Goal: Information Seeking & Learning: Learn about a topic

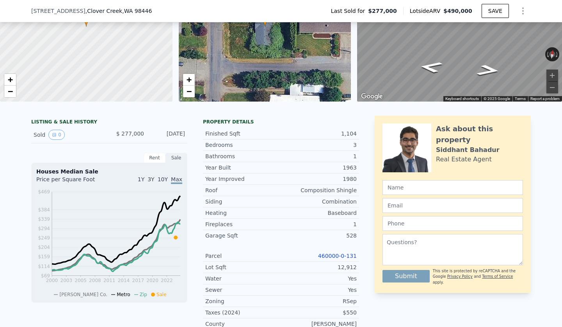
scroll to position [-1, 0]
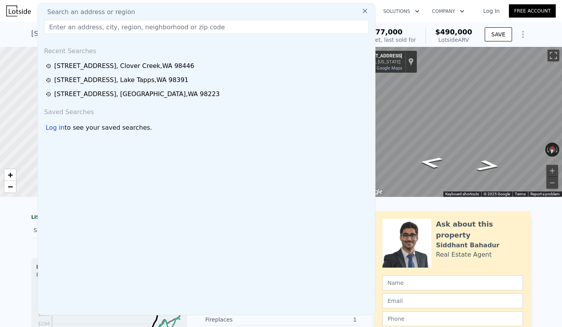
click at [61, 22] on input "text" at bounding box center [206, 27] width 325 height 14
type input "[STREET_ADDRESS][PERSON_NAME]"
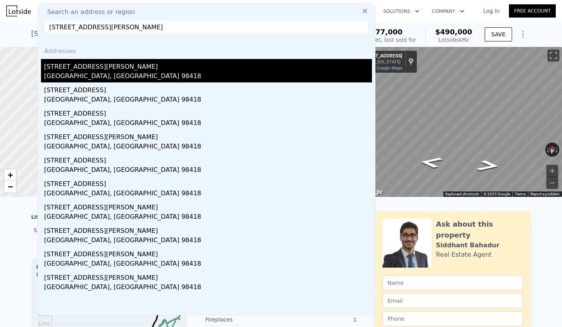
click at [100, 69] on div "[STREET_ADDRESS][PERSON_NAME]" at bounding box center [208, 65] width 328 height 12
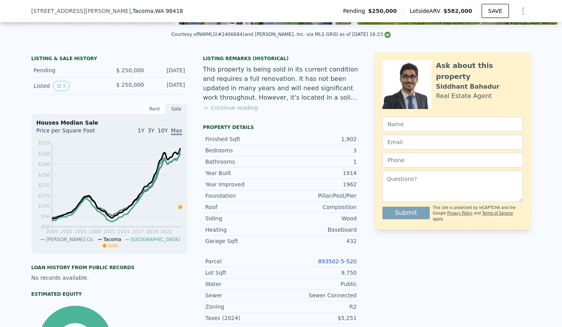
scroll to position [173, 0]
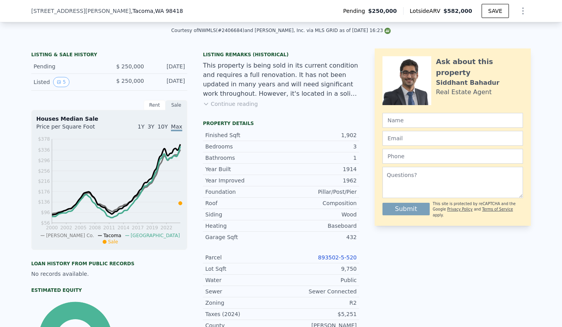
click at [340, 254] on link "893502-5-520" at bounding box center [337, 257] width 39 height 6
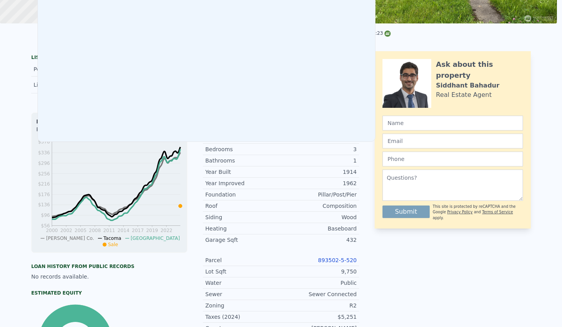
scroll to position [0, 0]
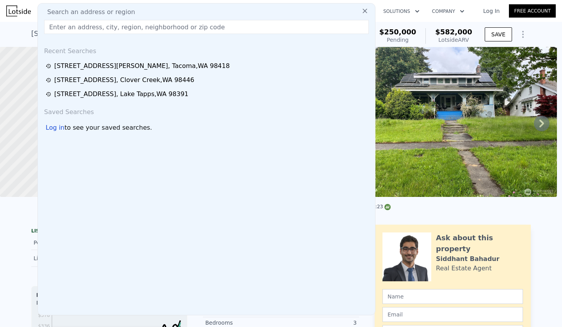
click at [120, 13] on span "Search an address or region" at bounding box center [88, 11] width 94 height 9
click at [59, 26] on input "text" at bounding box center [206, 27] width 325 height 14
paste input "[STREET_ADDRESS]"
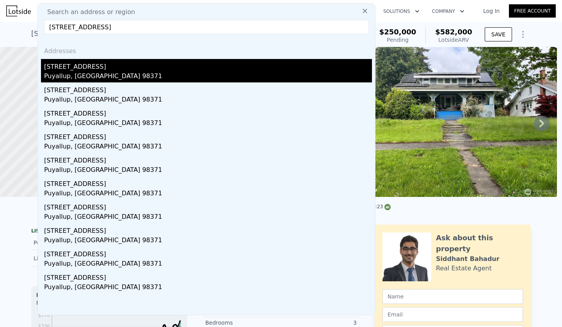
type input "[STREET_ADDRESS]"
click at [75, 75] on div "Puyallup, [GEOGRAPHIC_DATA] 98371" at bounding box center [208, 76] width 328 height 11
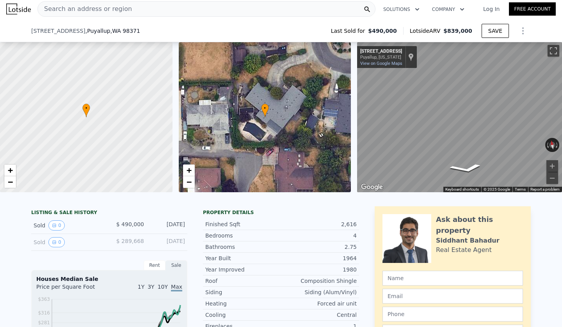
scroll to position [117, 0]
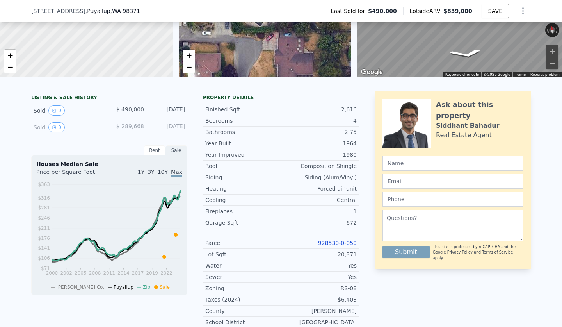
click at [335, 240] on link "928530-0-050" at bounding box center [337, 243] width 39 height 6
click at [115, 15] on div "[STREET_ADDRESS] Last Sold for $490,000 Lotside ARV $839,000 SAVE" at bounding box center [281, 11] width 500 height 22
click at [144, 9] on div "[STREET_ADDRESS] Last Sold for $490,000 Lotside ARV $839,000 SAVE" at bounding box center [281, 11] width 500 height 22
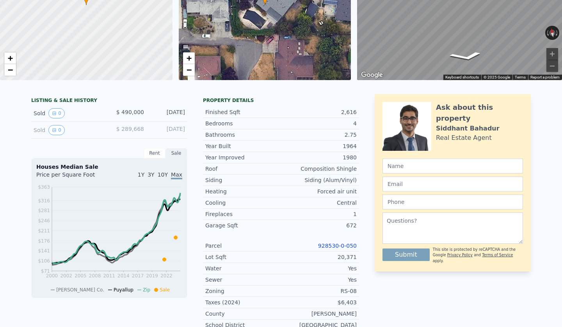
scroll to position [0, 0]
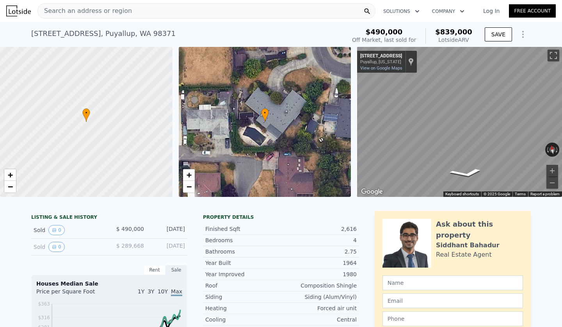
click at [120, 15] on span "Search an address or region" at bounding box center [85, 10] width 94 height 9
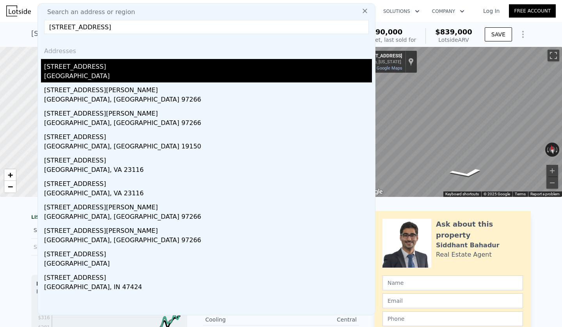
type input "[STREET_ADDRESS]"
click at [81, 75] on div "[GEOGRAPHIC_DATA]" at bounding box center [208, 76] width 328 height 11
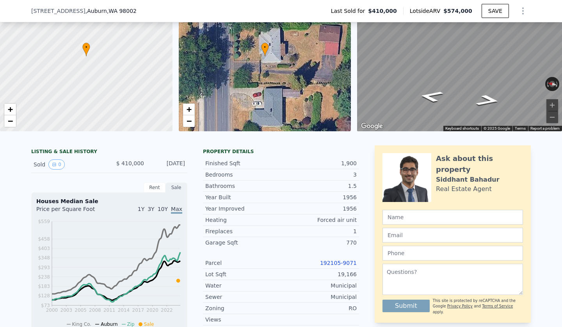
scroll to position [64, 0]
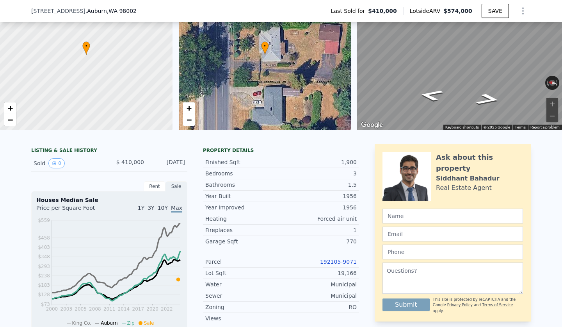
click at [341, 261] on link "192105-9071" at bounding box center [338, 261] width 37 height 6
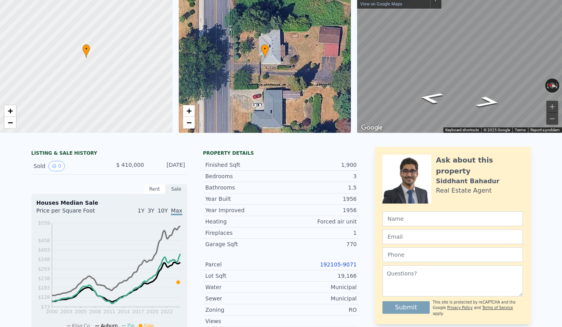
scroll to position [0, 0]
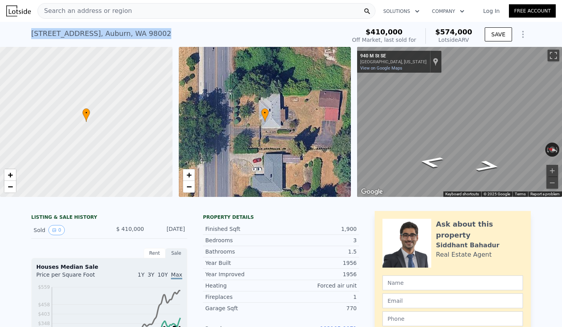
drag, startPoint x: 31, startPoint y: 28, endPoint x: 152, endPoint y: 37, distance: 121.3
click at [152, 37] on div "[STREET_ADDRESS] Sold [DATE] for $410k (~ARV $574k )" at bounding box center [186, 36] width 311 height 22
copy div "[STREET_ADDRESS] Sold [DATE] for $410k (~ARV $574k )"
click at [111, 12] on span "Search an address or region" at bounding box center [85, 10] width 94 height 9
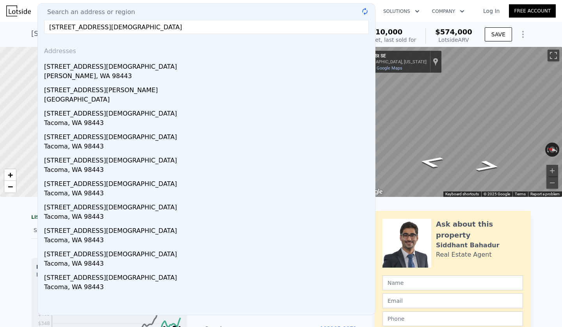
type input "[STREET_ADDRESS][DEMOGRAPHIC_DATA]"
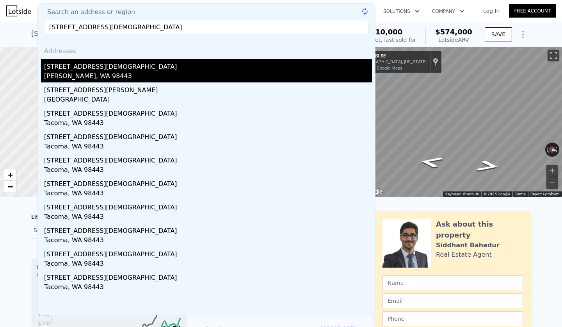
click at [76, 78] on div "[PERSON_NAME], WA 98443" at bounding box center [208, 76] width 328 height 11
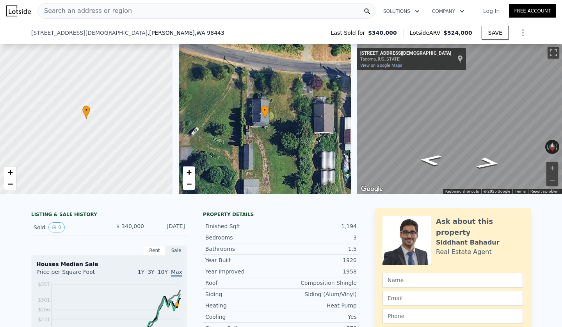
scroll to position [96, 0]
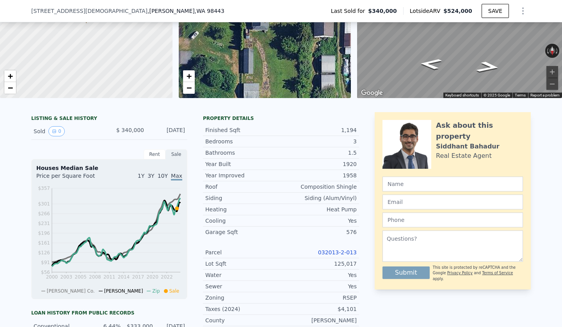
click at [349, 256] on div "Parcel 032013-2-013" at bounding box center [281, 252] width 156 height 11
click at [331, 252] on link "032013-2-013" at bounding box center [337, 252] width 39 height 6
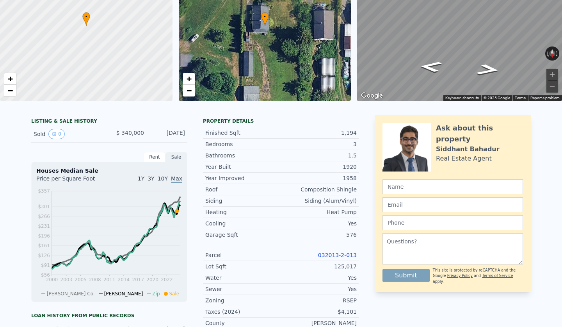
scroll to position [0, 0]
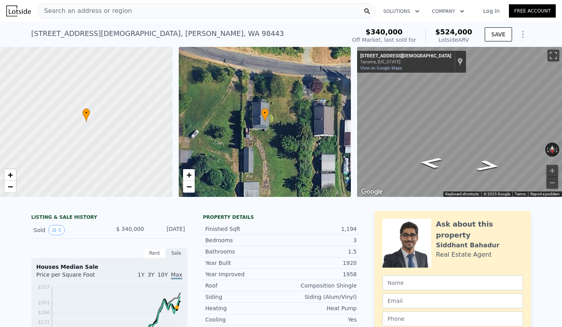
click at [139, 10] on div "Search an address or region" at bounding box center [206, 11] width 338 height 16
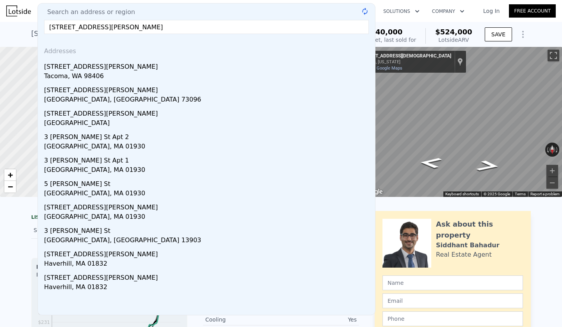
type input "[STREET_ADDRESS][PERSON_NAME]"
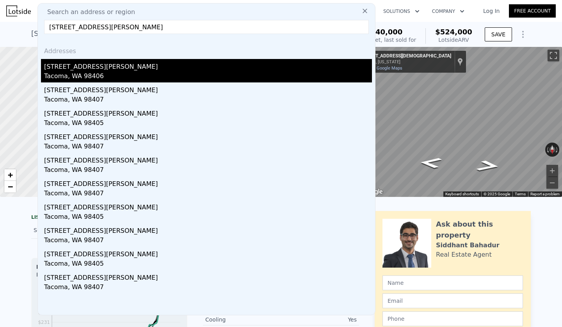
click at [82, 68] on div "[STREET_ADDRESS][PERSON_NAME]" at bounding box center [208, 65] width 328 height 12
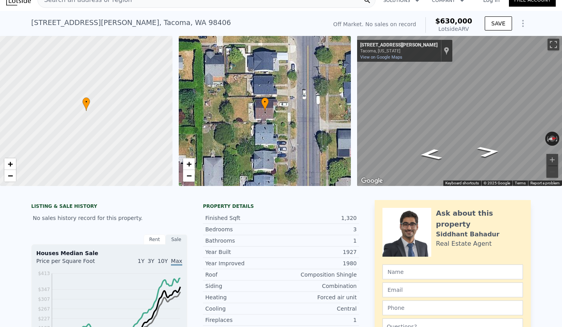
scroll to position [24, 0]
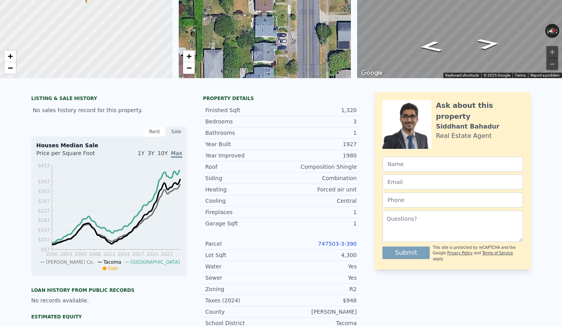
scroll to position [0, 0]
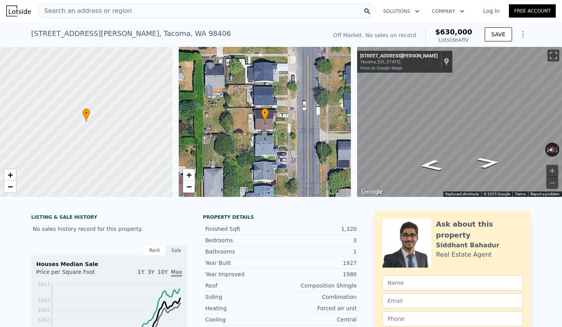
click at [136, 14] on div "Search an address or region" at bounding box center [206, 11] width 338 height 16
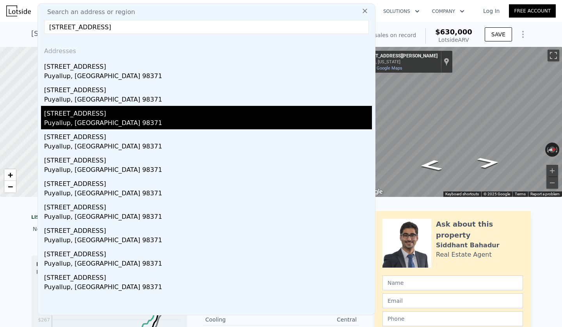
type input "[STREET_ADDRESS]"
click at [79, 114] on div "[STREET_ADDRESS]" at bounding box center [208, 112] width 328 height 12
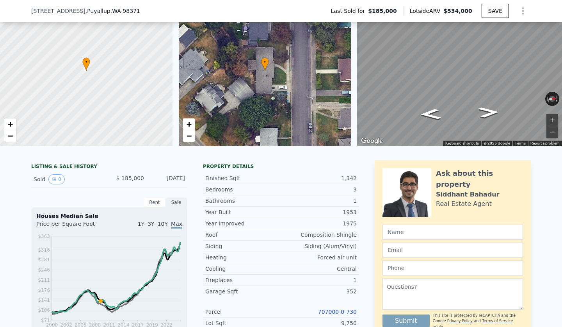
scroll to position [87, 0]
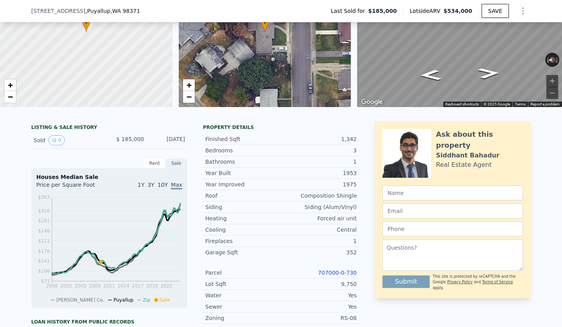
click at [344, 273] on link "707000-0-730" at bounding box center [337, 272] width 39 height 6
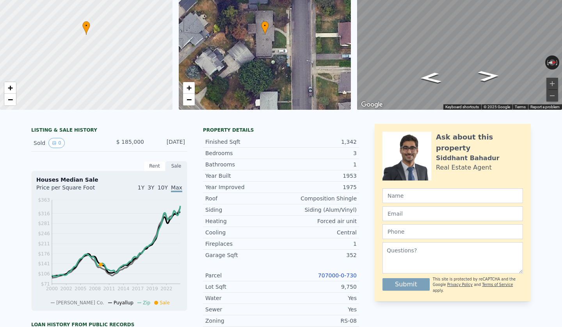
scroll to position [0, 0]
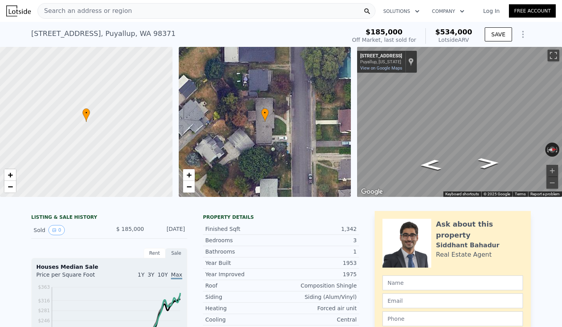
click at [112, 18] on div "Search an address or region" at bounding box center [85, 11] width 94 height 15
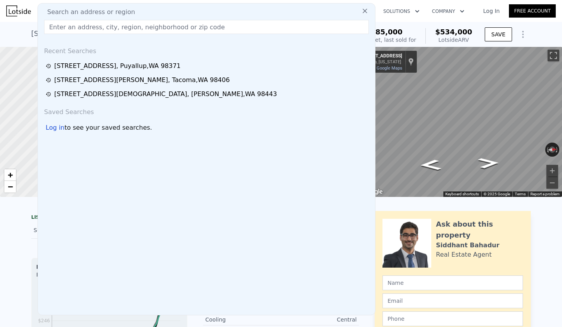
click at [69, 19] on div "Search an address or region Recent Searches [STREET_ADDRESS] [STREET_ADDRESS][P…" at bounding box center [206, 159] width 338 height 312
click at [62, 28] on input "text" at bounding box center [206, 27] width 325 height 14
paste input "[STREET_ADDRESS],"
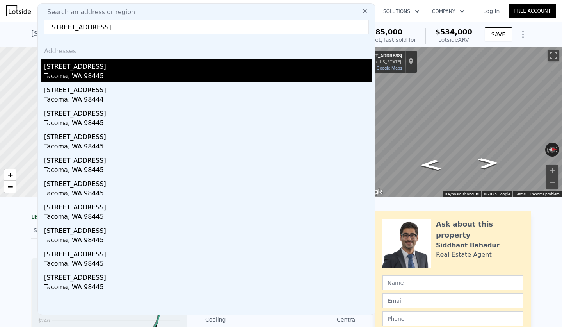
type input "[STREET_ADDRESS],"
click at [87, 70] on div "[STREET_ADDRESS]" at bounding box center [208, 65] width 328 height 12
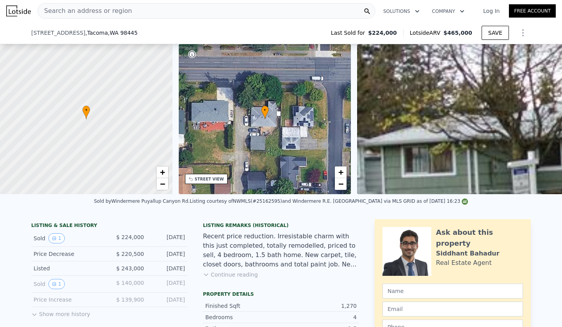
scroll to position [144, 0]
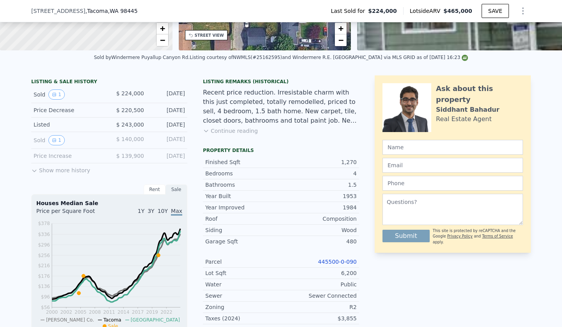
click at [334, 259] on link "445500-0-090" at bounding box center [337, 261] width 39 height 6
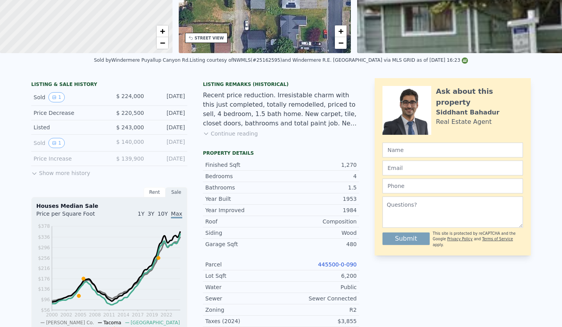
scroll to position [21, 0]
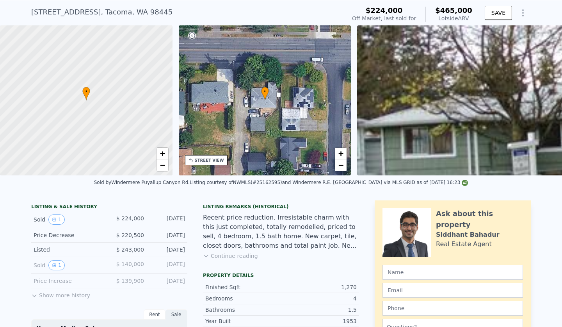
click at [141, 11] on div "[STREET_ADDRESS]" at bounding box center [101, 12] width 141 height 11
click at [157, 10] on div "[STREET_ADDRESS] Sold [DATE] for $224k (~ARV $465k )" at bounding box center [186, 15] width 311 height 22
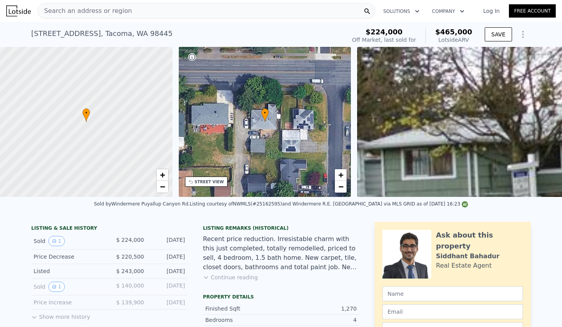
scroll to position [0, 0]
click at [93, 15] on span "Search an address or region" at bounding box center [85, 10] width 94 height 9
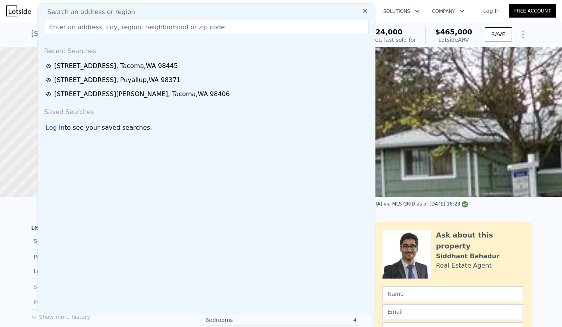
click at [58, 26] on input "text" at bounding box center [206, 27] width 325 height 14
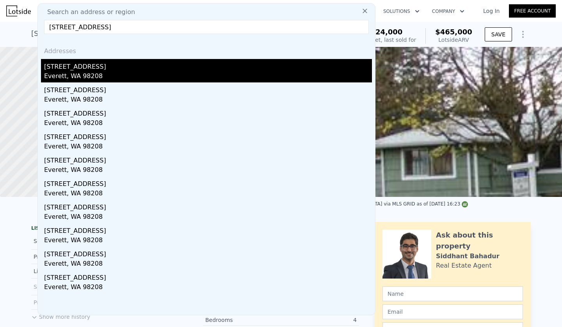
type input "[STREET_ADDRESS]"
click at [65, 71] on div "[STREET_ADDRESS]" at bounding box center [208, 65] width 328 height 12
